Goal: Complete application form: Complete application form

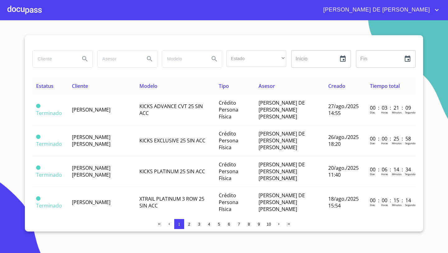
click at [26, 13] on div at bounding box center [24, 10] width 34 height 20
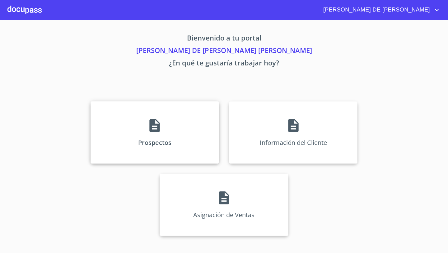
click at [129, 120] on div "Prospectos" at bounding box center [155, 132] width 129 height 62
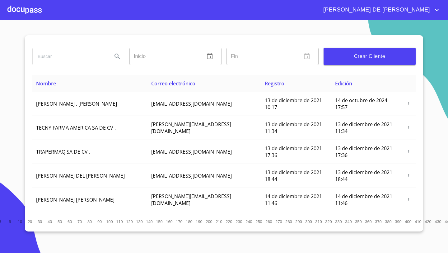
click at [73, 54] on input "search" at bounding box center [70, 56] width 75 height 17
type input "[PERSON_NAME]"
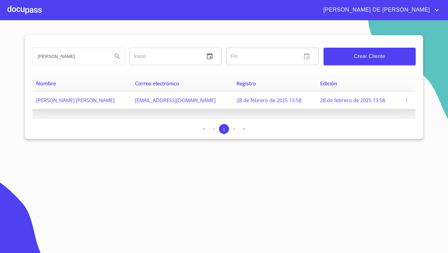
click at [63, 103] on span "[PERSON_NAME] [PERSON_NAME]" at bounding box center [75, 100] width 78 height 7
click at [405, 101] on icon "button" at bounding box center [407, 100] width 4 height 4
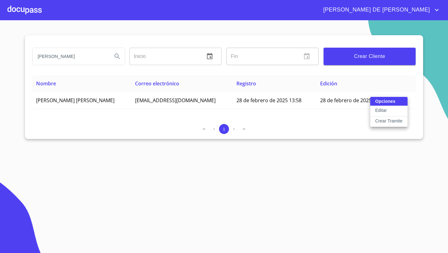
click at [382, 121] on p "Crear Tramite" at bounding box center [388, 121] width 27 height 6
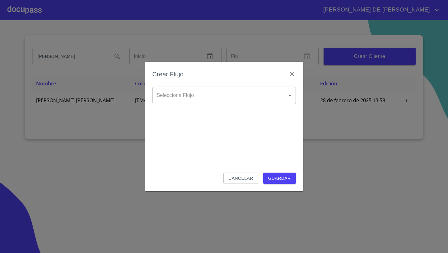
click at [237, 94] on body "[PERSON_NAME] DE [PERSON_NAME] Inicio ​ Fin ​ Crear Cliente Nombre Correo elect…" at bounding box center [224, 126] width 448 height 253
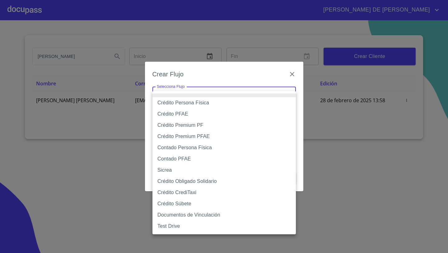
click at [201, 102] on li "Crédito Persona Física" at bounding box center [223, 102] width 143 height 11
type input "61b033e49b8c202ad5bb7912"
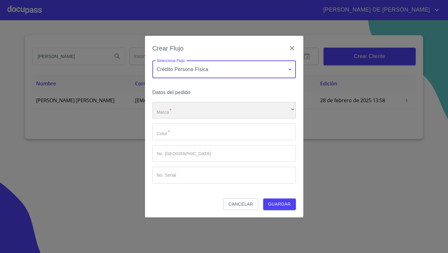
click at [180, 106] on div "​" at bounding box center [223, 110] width 143 height 17
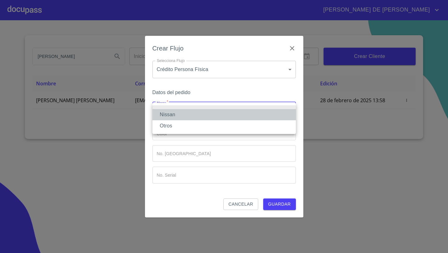
click at [176, 114] on li "Nissan" at bounding box center [223, 114] width 143 height 11
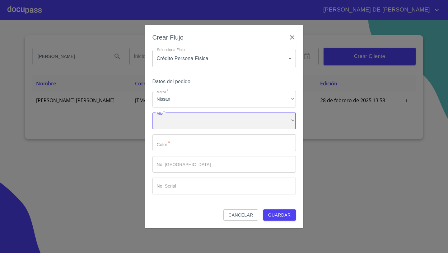
click at [170, 120] on div "​" at bounding box center [223, 120] width 143 height 17
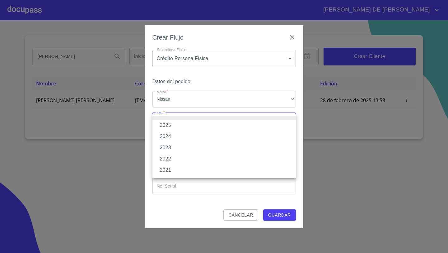
click at [169, 127] on li "2025" at bounding box center [223, 125] width 143 height 11
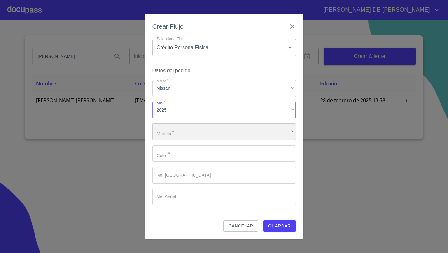
click at [170, 132] on div "​" at bounding box center [223, 131] width 143 height 17
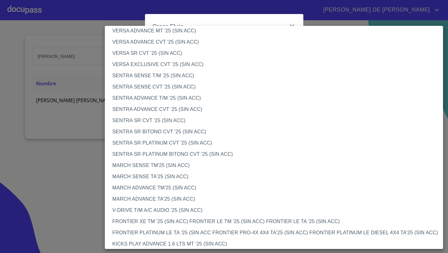
scroll to position [321, 0]
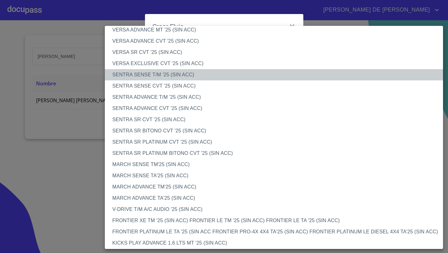
click at [144, 73] on li "SENTRA SENSE T/M '25 (SIN ACC)" at bounding box center [274, 74] width 338 height 11
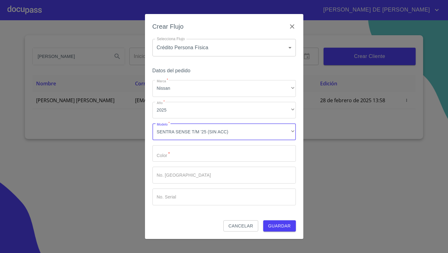
click at [163, 155] on input "Marca   *" at bounding box center [223, 153] width 143 height 17
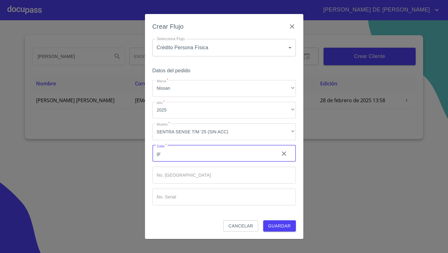
type input "g"
type input "GRIS SOLAR"
click at [180, 162] on input "Marca   *" at bounding box center [213, 153] width 122 height 17
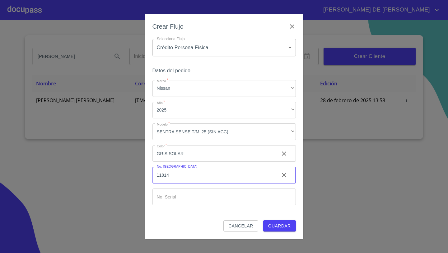
type input "11814"
click at [170, 162] on input "Marca   *" at bounding box center [213, 153] width 122 height 17
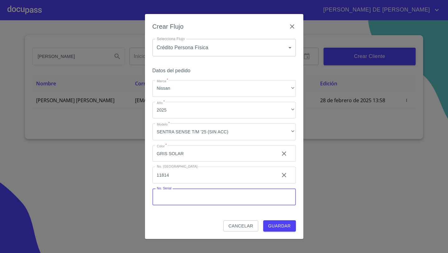
paste input "[US_VEHICLE_IDENTIFICATION_NUMBER]"
type input "[US_VEHICLE_IDENTIFICATION_NUMBER]"
click at [263, 220] on button "Guardar" at bounding box center [279, 226] width 33 height 12
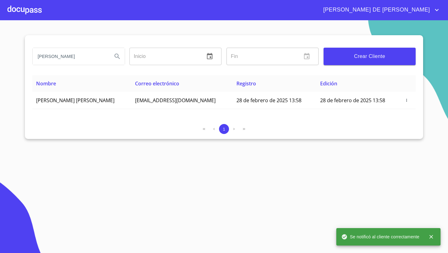
click at [17, 12] on div at bounding box center [24, 10] width 34 height 20
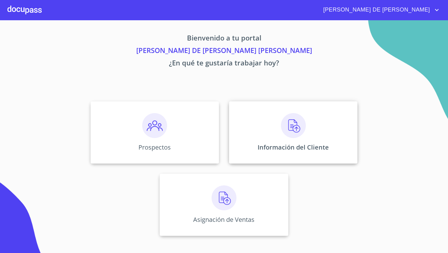
click at [255, 117] on div "Información del Cliente" at bounding box center [293, 132] width 129 height 62
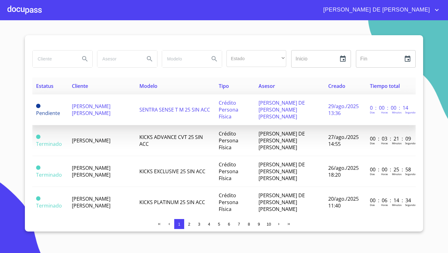
click at [78, 103] on span "[PERSON_NAME] [PERSON_NAME]" at bounding box center [91, 110] width 39 height 14
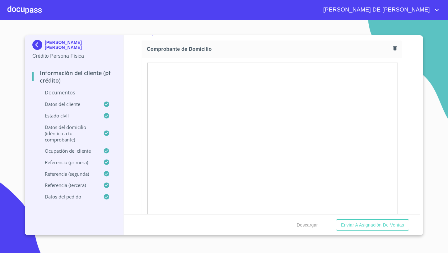
scroll to position [350, 0]
click at [393, 48] on button "button" at bounding box center [395, 44] width 8 height 8
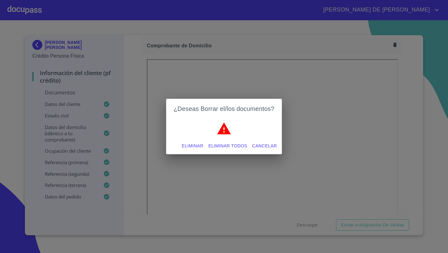
click at [196, 143] on span "Eliminar" at bounding box center [192, 146] width 21 height 8
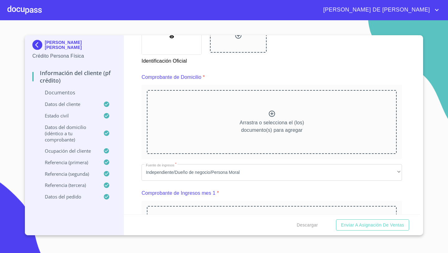
scroll to position [281, 0]
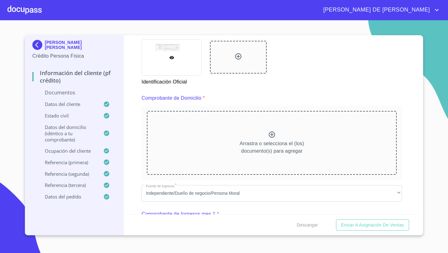
click at [258, 119] on div "Arrastra o selecciona el (los) documento(s) para agregar" at bounding box center [272, 142] width 250 height 63
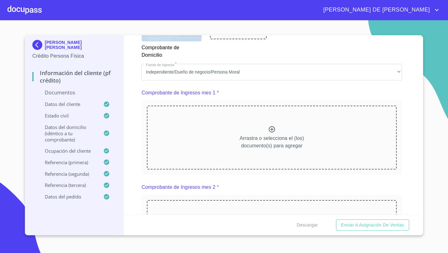
scroll to position [583, 0]
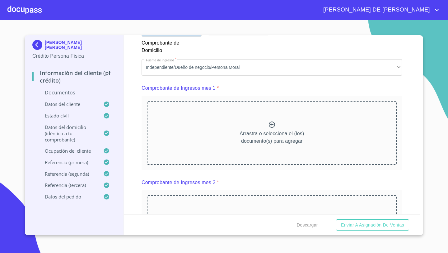
click at [269, 127] on icon at bounding box center [271, 124] width 7 height 7
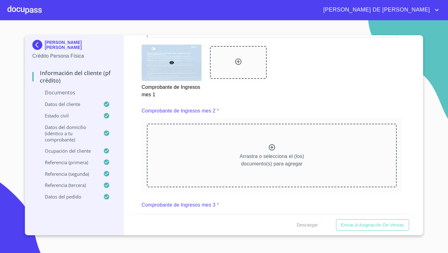
scroll to position [831, 0]
click at [251, 152] on p "Arrastra o selecciona el (los) documento(s) para agregar" at bounding box center [272, 159] width 64 height 15
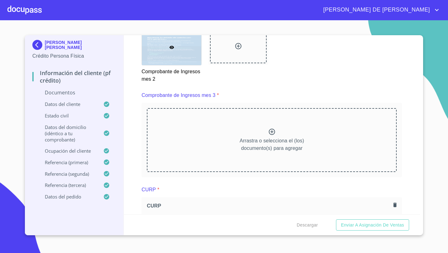
scroll to position [1120, 0]
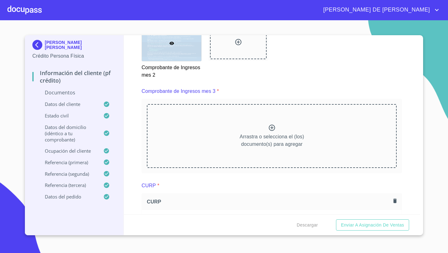
click at [255, 129] on div "Arrastra o selecciona el (los) documento(s) para agregar" at bounding box center [272, 135] width 250 height 63
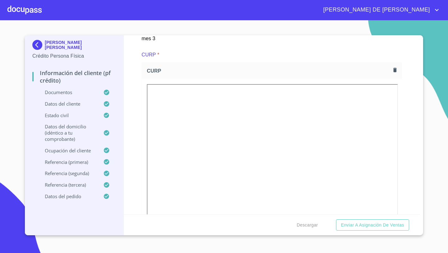
scroll to position [1430, 0]
click at [394, 65] on icon "button" at bounding box center [394, 66] width 3 height 4
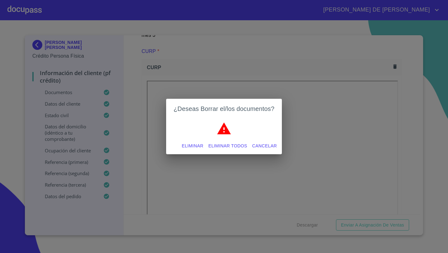
click at [136, 157] on div "¿Deseas Borrar el/los documentos? Eliminar Eliminar todos Cancelar" at bounding box center [224, 126] width 448 height 253
click at [254, 146] on span "Cancelar" at bounding box center [264, 146] width 25 height 8
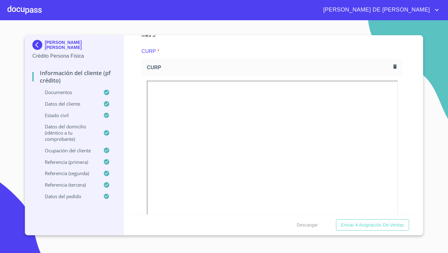
click at [394, 63] on icon "button" at bounding box center [395, 66] width 6 height 6
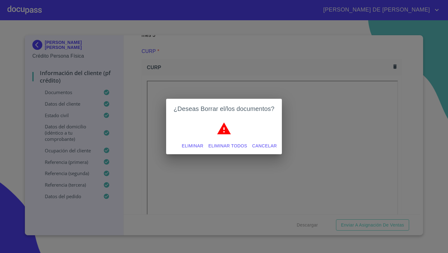
click at [196, 145] on span "Eliminar" at bounding box center [192, 146] width 21 height 8
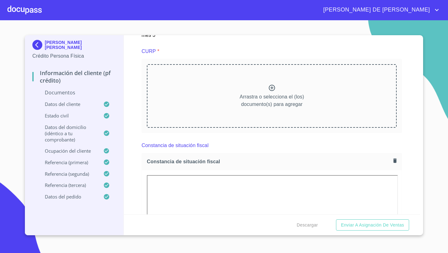
click at [253, 102] on p "Arrastra o selecciona el (los) documento(s) para agregar" at bounding box center [272, 100] width 64 height 15
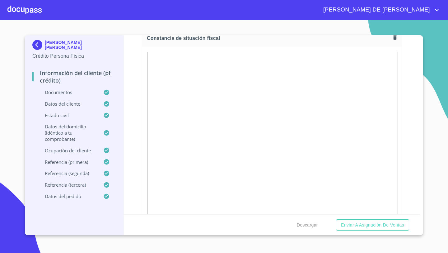
scroll to position [1715, 0]
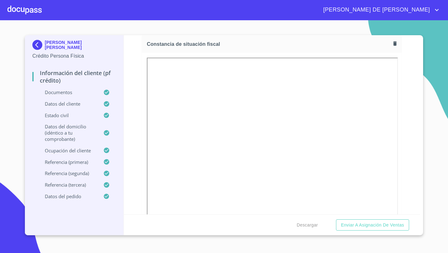
click at [397, 41] on icon "button" at bounding box center [395, 43] width 6 height 6
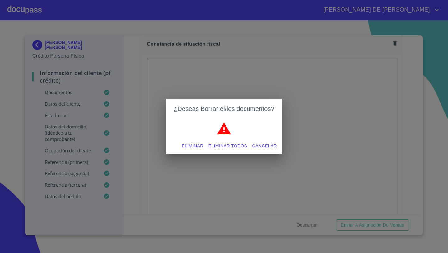
click at [198, 146] on span "Eliminar" at bounding box center [192, 146] width 21 height 8
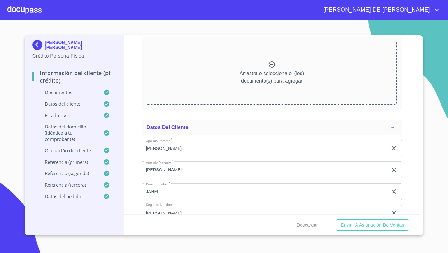
click at [263, 71] on p "Arrastra o selecciona el (los) documento(s) para agregar" at bounding box center [272, 77] width 64 height 15
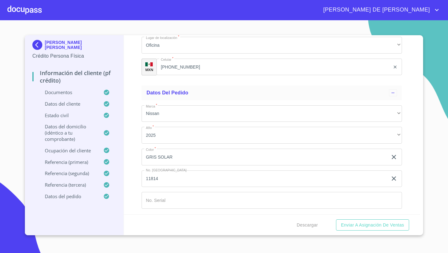
scroll to position [3575, 0]
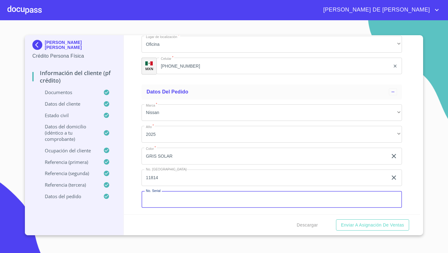
click at [156, 198] on input "Documento de identificación   *" at bounding box center [272, 199] width 260 height 17
paste input "[US_VEHICLE_IDENTIFICATION_NUMBER]"
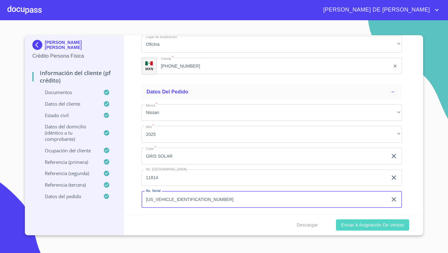
type input "[US_VEHICLE_IDENTIFICATION_NUMBER]"
click at [357, 226] on span "Enviar a Asignación de Ventas" at bounding box center [372, 225] width 63 height 8
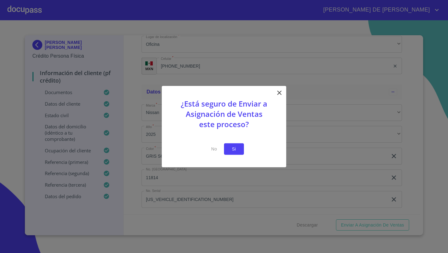
click at [233, 148] on span "Si" at bounding box center [234, 149] width 10 height 8
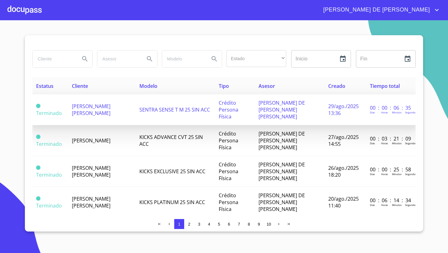
click at [81, 110] on span "[PERSON_NAME] [PERSON_NAME]" at bounding box center [91, 110] width 39 height 14
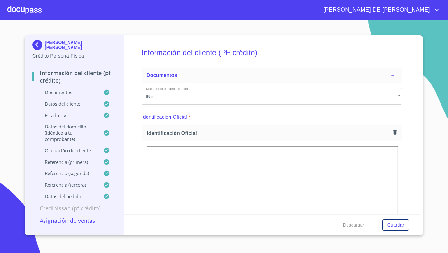
click at [86, 224] on p "Asignación de Ventas" at bounding box center [74, 220] width 84 height 7
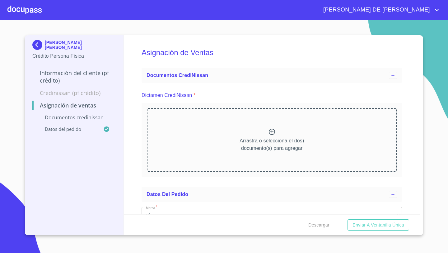
click at [237, 126] on div "Arrastra o selecciona el (los) documento(s) para agregar" at bounding box center [272, 139] width 250 height 63
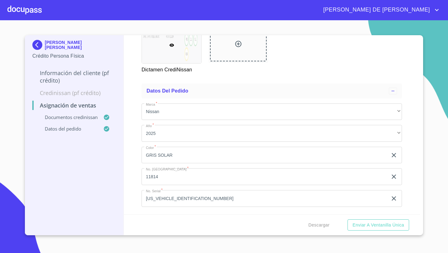
scroll to position [150, 0]
click at [370, 223] on span "Enviar a Ventanilla única" at bounding box center [379, 225] width 52 height 8
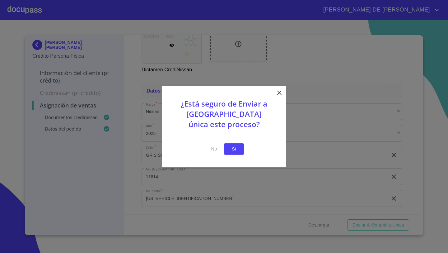
click at [238, 148] on span "Si" at bounding box center [234, 149] width 10 height 8
